Goal: Task Accomplishment & Management: Complete application form

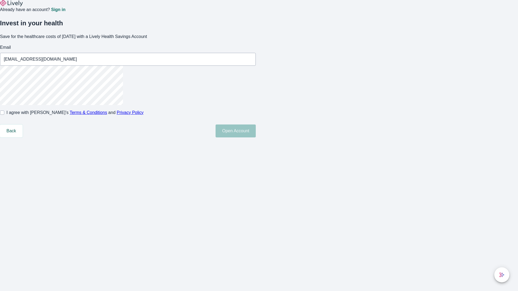
click at [4, 115] on input "I agree with Lively’s Terms & Conditions and Privacy Policy" at bounding box center [2, 113] width 4 height 4
checkbox input "true"
click at [256, 138] on button "Open Account" at bounding box center [236, 131] width 40 height 13
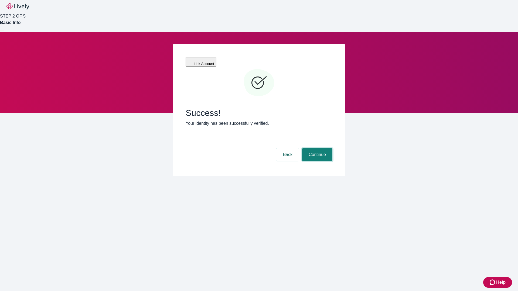
click at [317, 148] on button "Continue" at bounding box center [317, 154] width 30 height 13
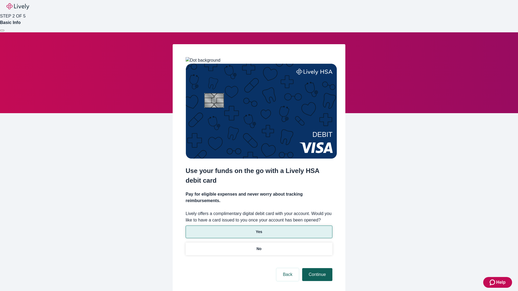
click at [259, 229] on p "Yes" at bounding box center [259, 232] width 6 height 6
click at [317, 269] on button "Continue" at bounding box center [317, 275] width 30 height 13
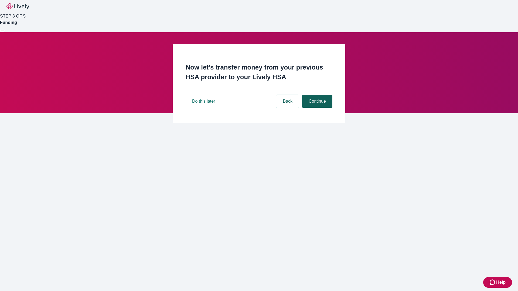
click at [317, 108] on button "Continue" at bounding box center [317, 101] width 30 height 13
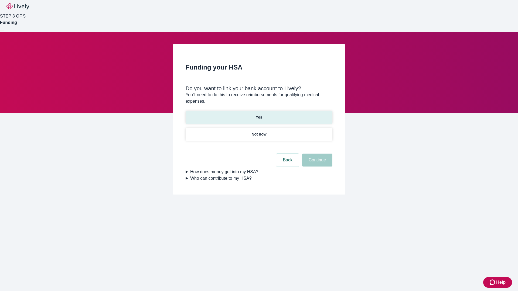
click at [259, 115] on p "Yes" at bounding box center [259, 118] width 6 height 6
click at [317, 154] on button "Continue" at bounding box center [317, 160] width 30 height 13
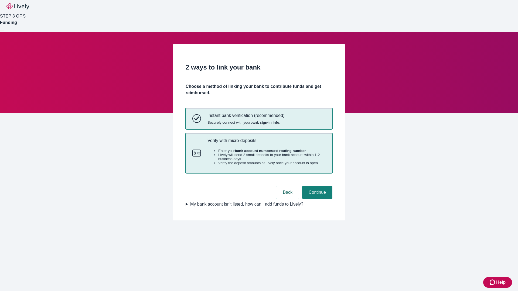
click at [266, 143] on p "Verify with micro-deposits" at bounding box center [267, 140] width 118 height 5
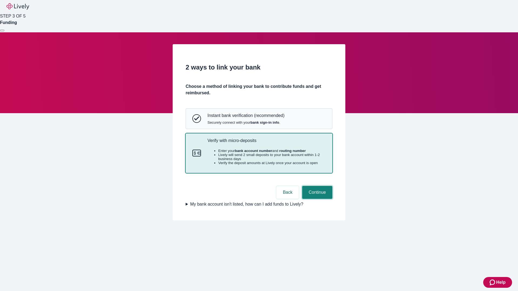
click at [317, 199] on button "Continue" at bounding box center [317, 192] width 30 height 13
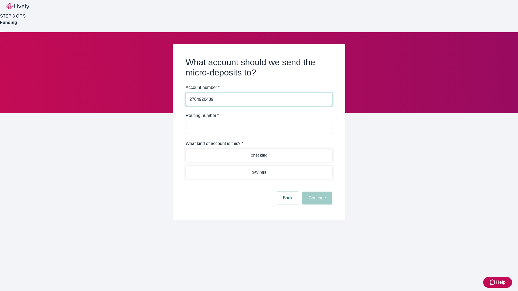
type input "2764926439"
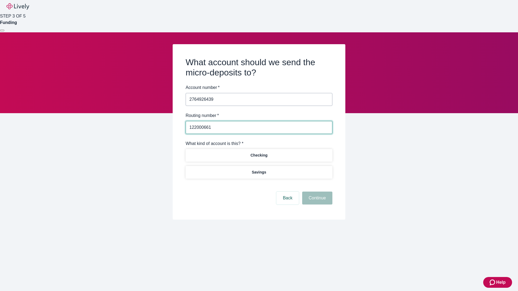
type input "122000661"
click at [259, 155] on p "Checking" at bounding box center [258, 156] width 17 height 6
click at [317, 199] on button "Continue" at bounding box center [317, 198] width 30 height 13
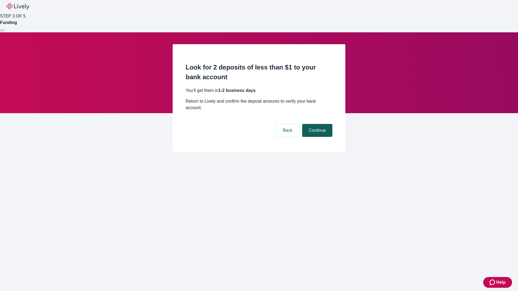
click at [317, 124] on button "Continue" at bounding box center [317, 130] width 30 height 13
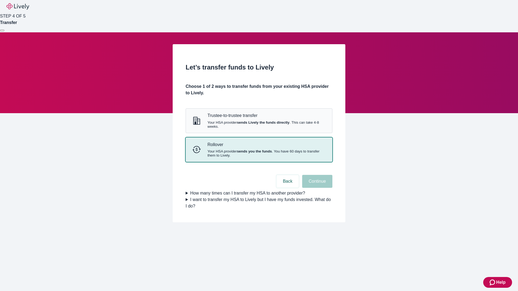
click at [259, 154] on strong "sends you the funds" at bounding box center [254, 152] width 35 height 4
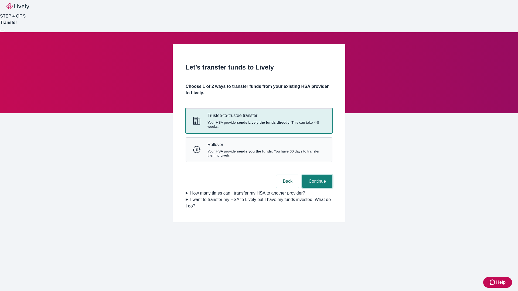
click at [317, 188] on button "Continue" at bounding box center [317, 181] width 30 height 13
